Goal: Information Seeking & Learning: Learn about a topic

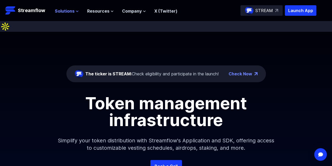
click at [73, 9] on span "Solutions" at bounding box center [65, 11] width 20 height 6
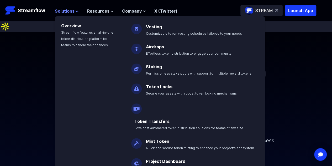
click at [73, 9] on span "Solutions" at bounding box center [65, 11] width 20 height 6
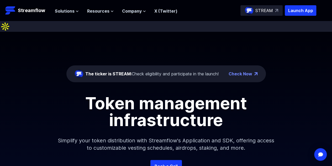
click at [89, 98] on h1 "Token management infrastructure" at bounding box center [166, 112] width 236 height 34
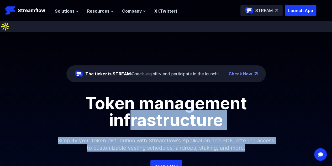
drag, startPoint x: 137, startPoint y: 109, endPoint x: 194, endPoint y: 166, distance: 80.5
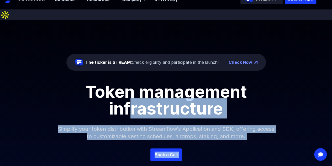
click at [116, 117] on p "Simplify your token distribution with Streamflow's Application and SDK, offerin…" at bounding box center [166, 132] width 226 height 31
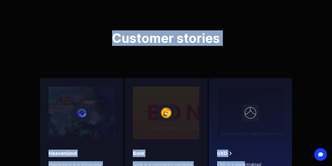
scroll to position [1618, 0]
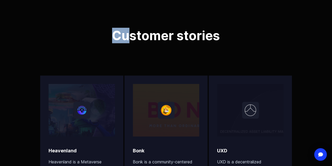
drag, startPoint x: 87, startPoint y: 82, endPoint x: 124, endPoint y: 32, distance: 62.2
copy body "Token management infrastructure Simplify your token distribution with Streamflo…"
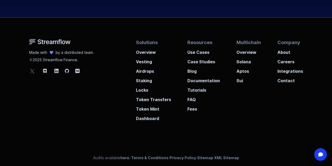
scroll to position [1996, 0]
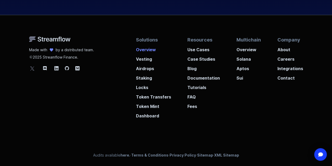
click at [142, 50] on p "Overview" at bounding box center [153, 47] width 35 height 9
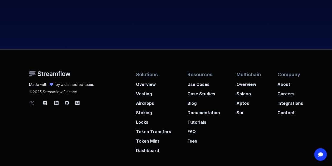
scroll to position [1542, 0]
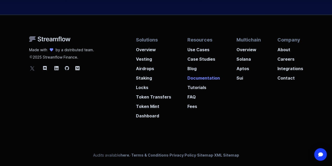
click at [198, 78] on p "Documentation" at bounding box center [203, 76] width 33 height 9
